Goal: Task Accomplishment & Management: Complete application form

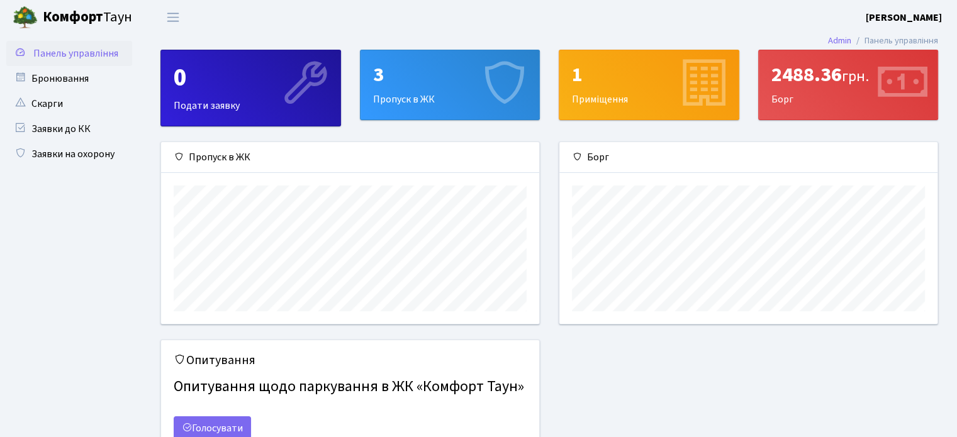
scroll to position [181, 378]
click at [101, 153] on link "Заявки на охорону" at bounding box center [69, 154] width 126 height 25
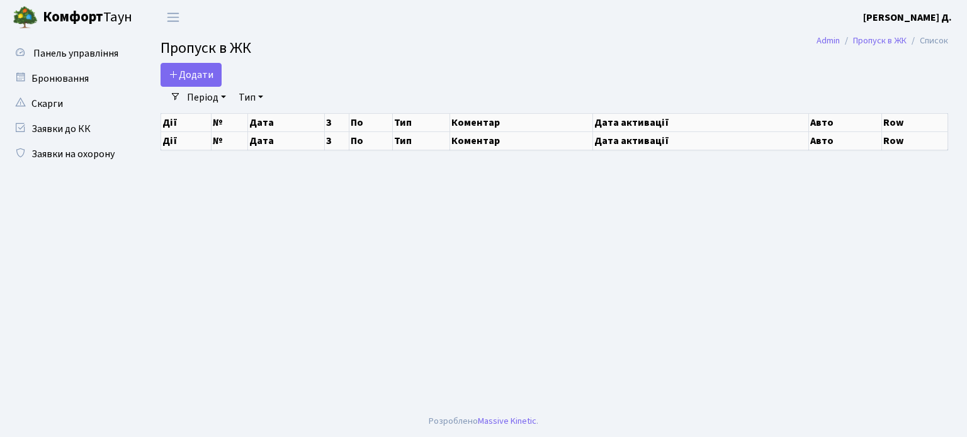
select select "25"
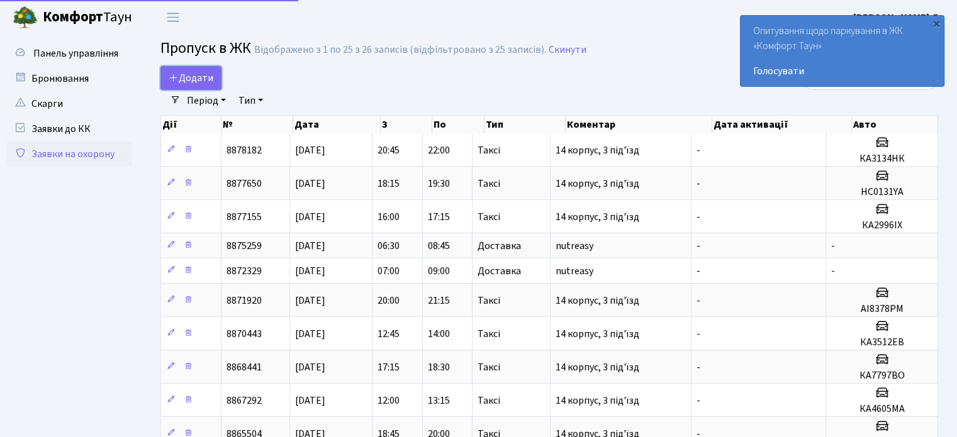
click at [187, 70] on link "Додати" at bounding box center [190, 78] width 61 height 24
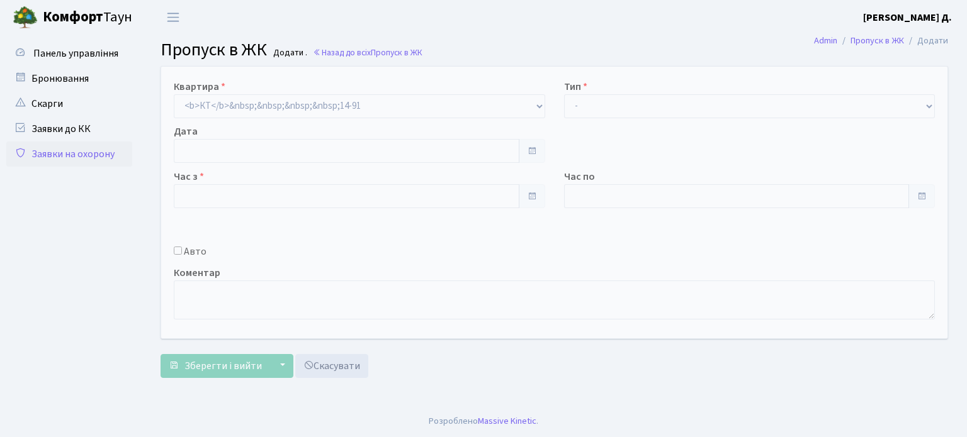
type input "[DATE]"
type input "22:45"
type input "00:00"
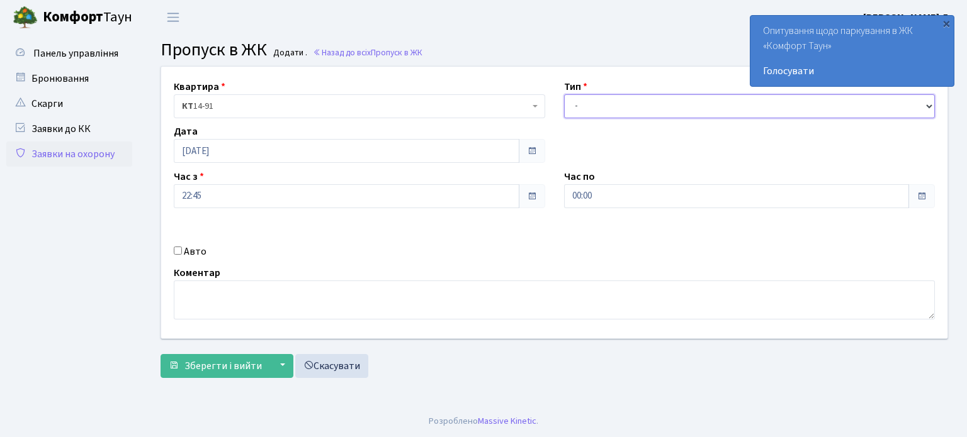
click at [600, 103] on select "- Доставка Таксі Гості Сервіс" at bounding box center [749, 106] width 371 height 24
select select "1"
click at [564, 94] on select "- Доставка Таксі Гості Сервіс" at bounding box center [749, 106] width 371 height 24
click at [253, 275] on div "Коментар" at bounding box center [554, 293] width 780 height 54
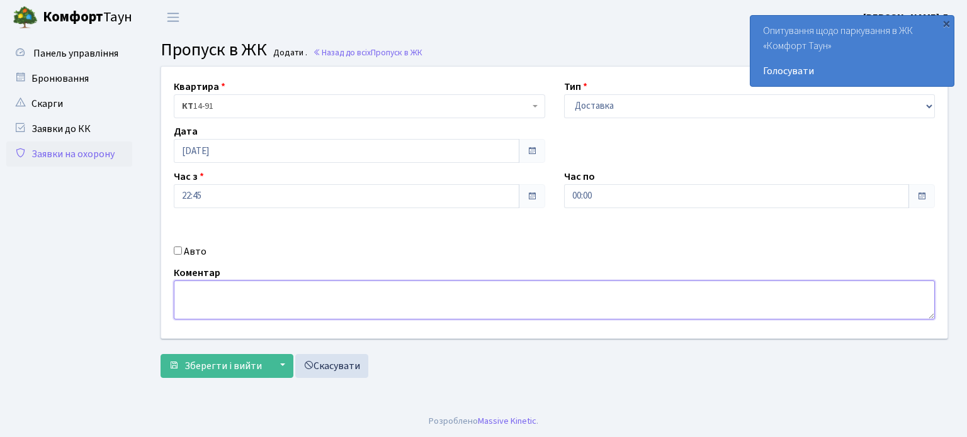
click at [254, 281] on textarea at bounding box center [554, 300] width 761 height 39
type textarea "т"
type textarea "nutreasy"
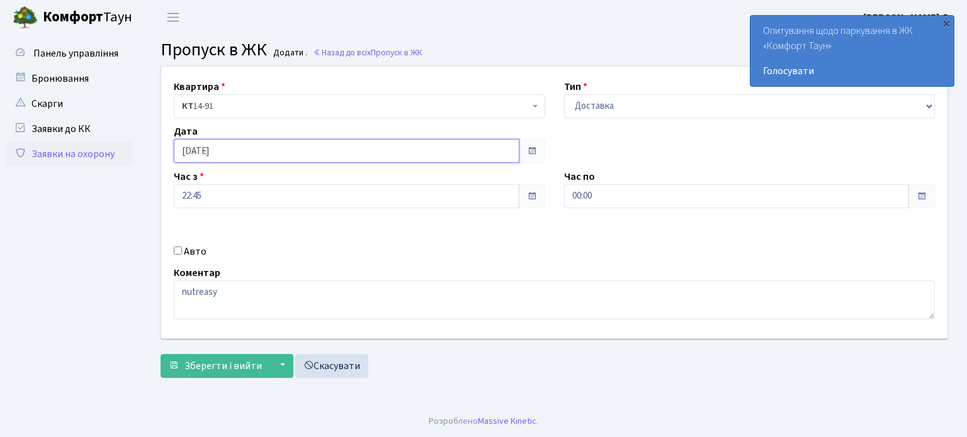
click at [203, 155] on input "[DATE]" at bounding box center [347, 151] width 346 height 24
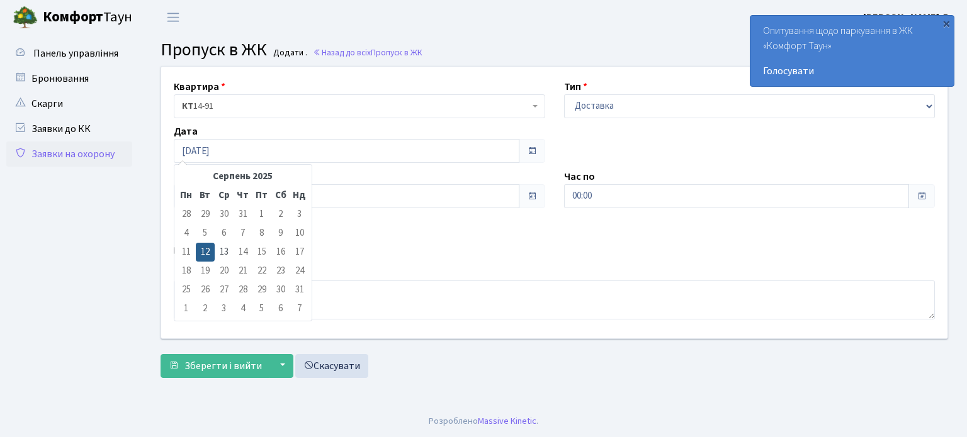
click at [224, 248] on td "13" at bounding box center [224, 252] width 19 height 19
type input "[DATE]"
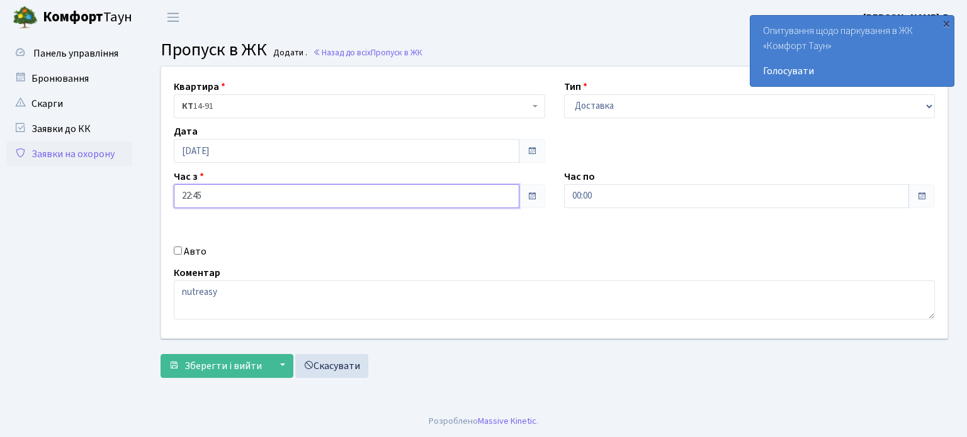
click at [201, 200] on input "22:45" at bounding box center [347, 196] width 346 height 24
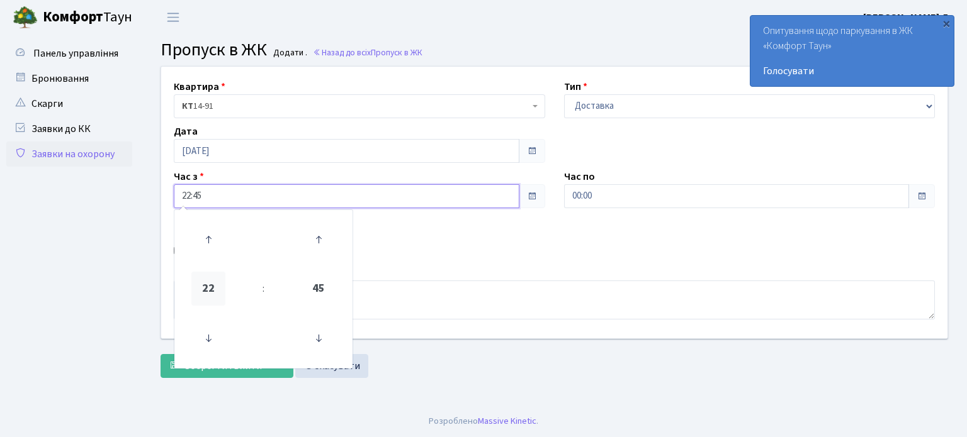
click at [211, 298] on span "22" at bounding box center [208, 289] width 34 height 34
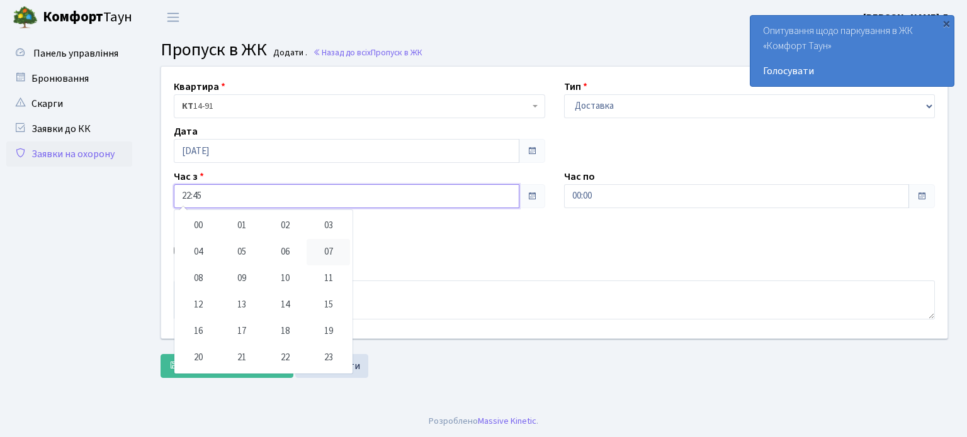
click at [329, 250] on td "07" at bounding box center [328, 252] width 43 height 26
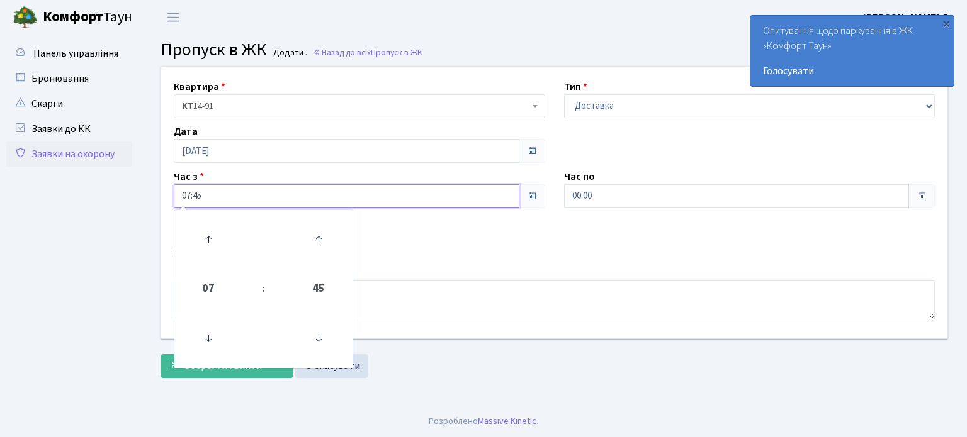
click at [312, 278] on span "45" at bounding box center [318, 289] width 34 height 34
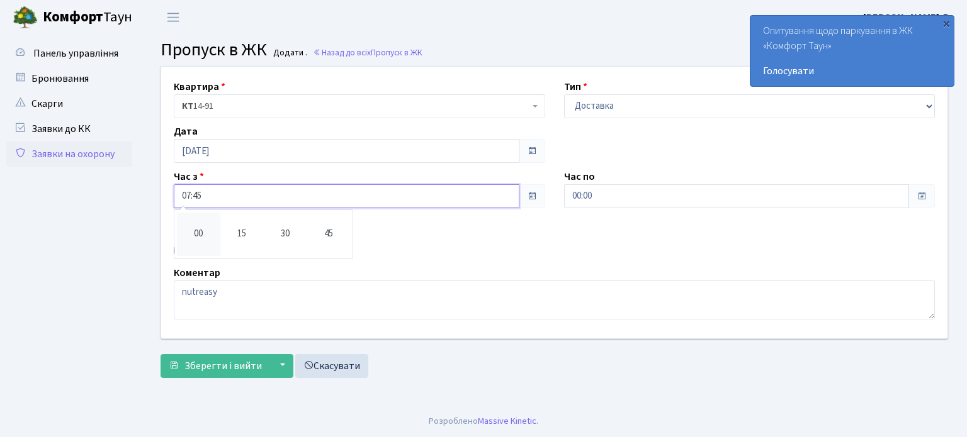
click at [198, 232] on td "00" at bounding box center [198, 234] width 43 height 43
type input "07:00"
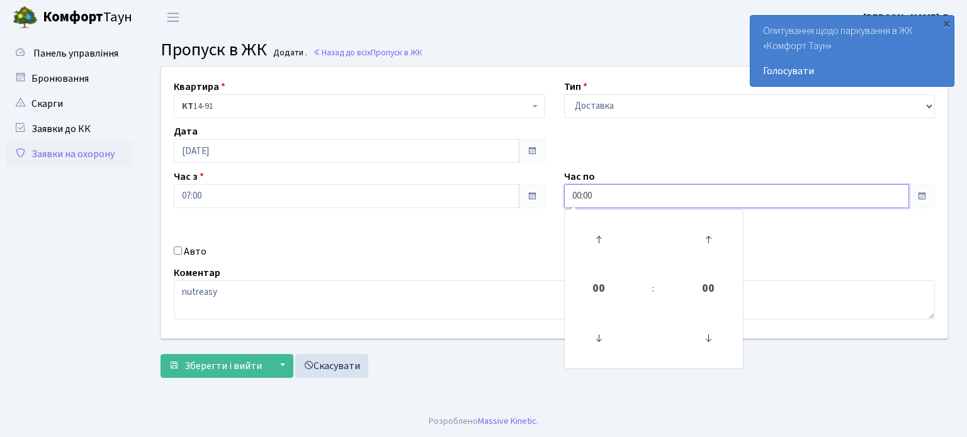
click at [620, 208] on input "00:00" at bounding box center [737, 196] width 346 height 24
click at [603, 284] on span "00" at bounding box center [599, 289] width 34 height 34
click at [622, 279] on td "09" at bounding box center [631, 279] width 43 height 26
type input "09:00"
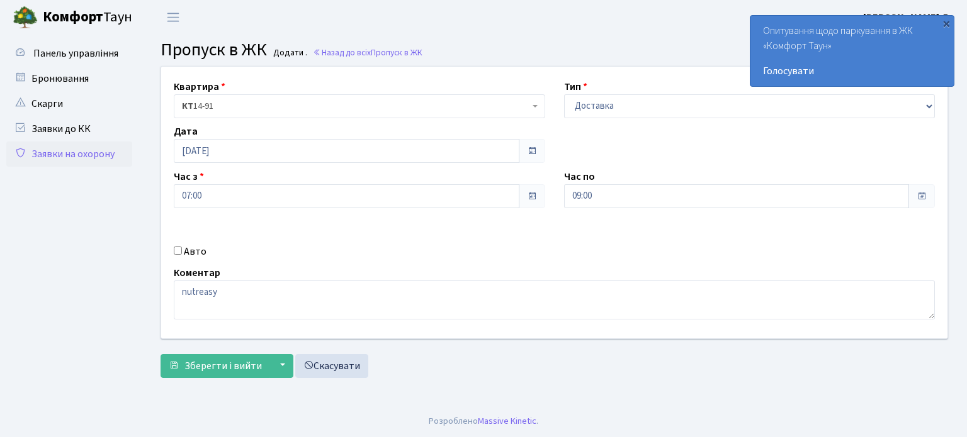
click at [483, 254] on div "Авто" at bounding box center [359, 251] width 390 height 15
click at [219, 366] on span "Зберегти і вийти" at bounding box center [222, 366] width 77 height 14
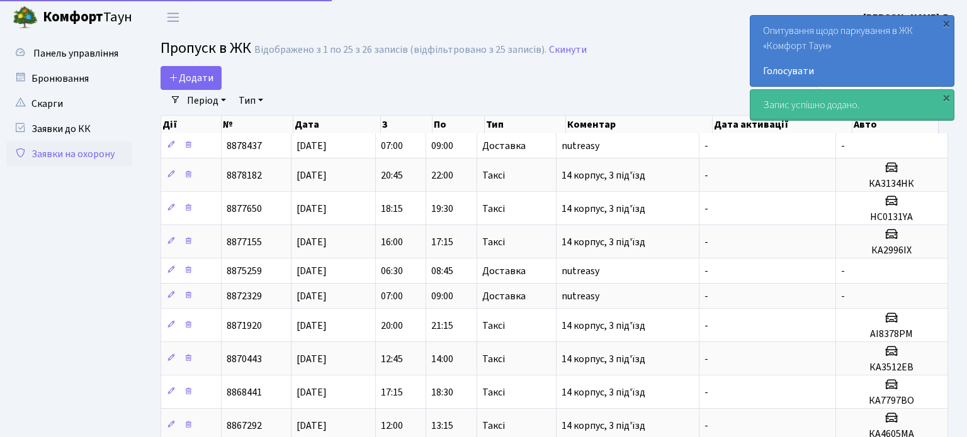
select select "25"
